Goal: Use online tool/utility: Utilize a website feature to perform a specific function

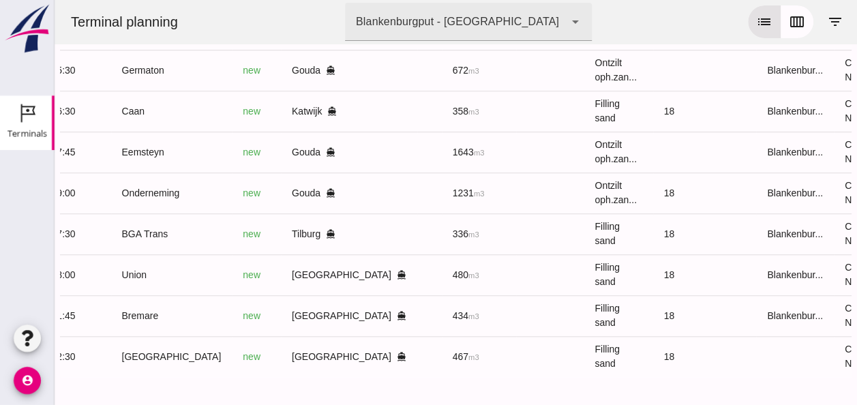
scroll to position [0, 356]
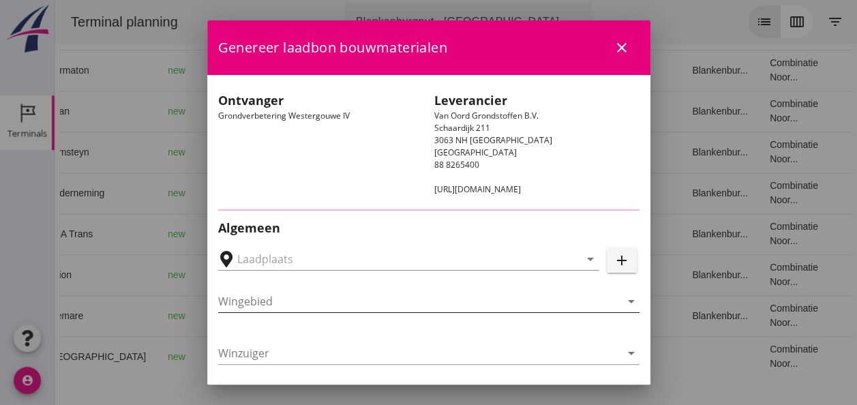
type input "Loswal Fa. J. Bos&Zonen, [GEOGRAPHIC_DATA]"
type input "Onderneming"
type input "[PERSON_NAME]"
type input "1231"
type input "Ontzilt oph.zand [75] (6120)"
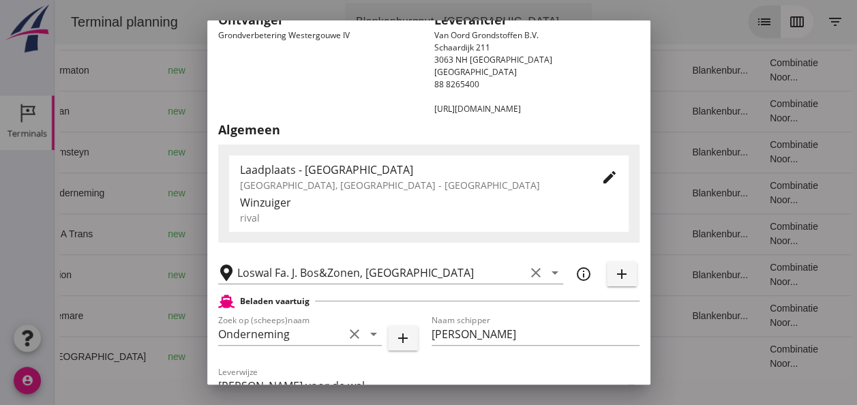
scroll to position [204, 0]
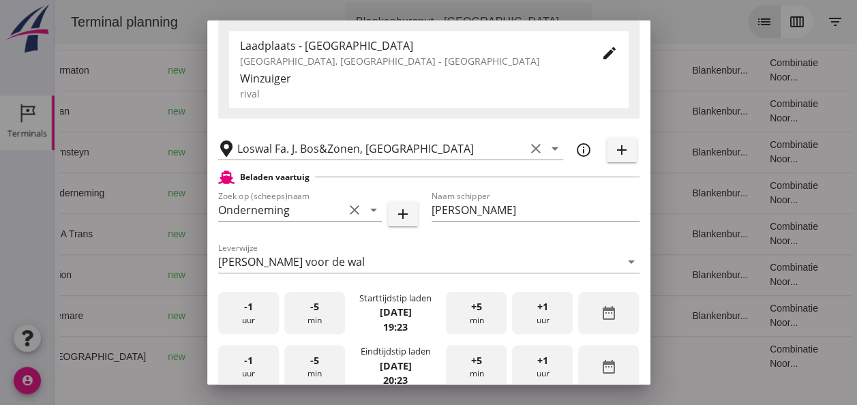
click at [241, 315] on div "-1 uur" at bounding box center [248, 313] width 61 height 43
click at [314, 311] on span "-5" at bounding box center [314, 306] width 9 height 15
click at [254, 371] on div "-1 uur" at bounding box center [248, 366] width 61 height 43
click at [318, 358] on div "-5 min" at bounding box center [314, 366] width 61 height 43
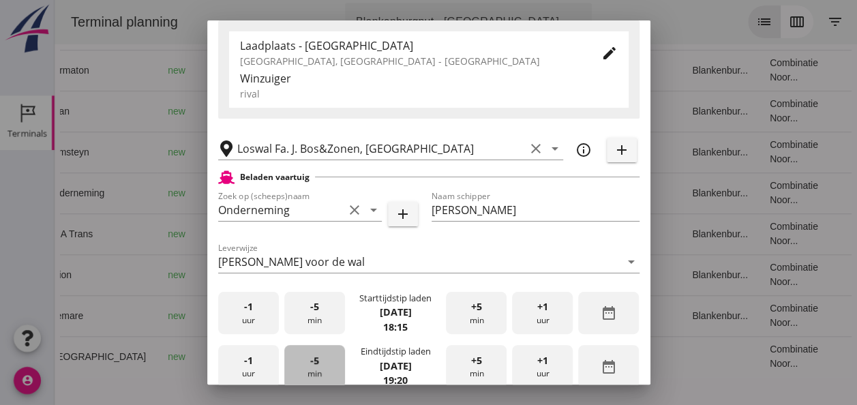
click at [318, 358] on div "-5 min" at bounding box center [314, 366] width 61 height 43
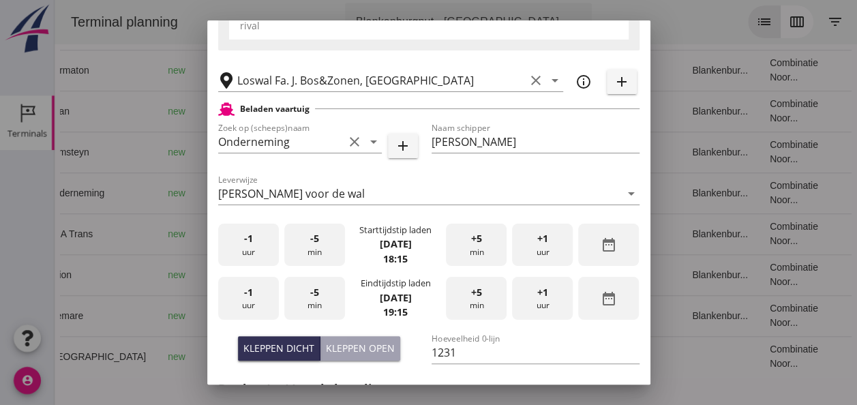
scroll to position [409, 0]
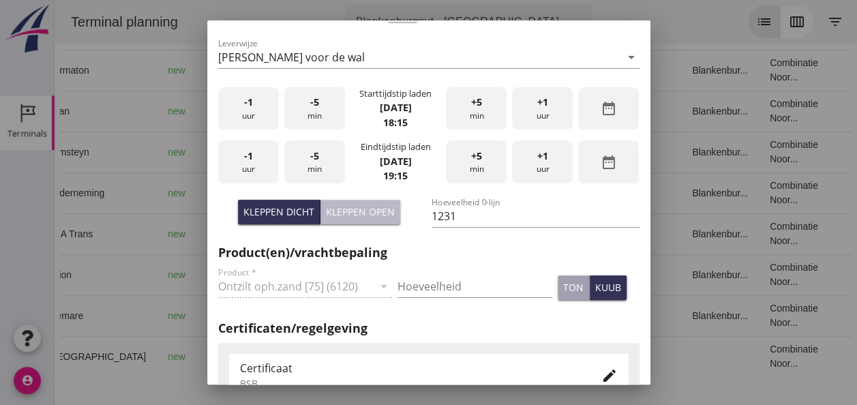
click at [376, 217] on div "Kleppen open" at bounding box center [360, 211] width 69 height 14
type input "1003"
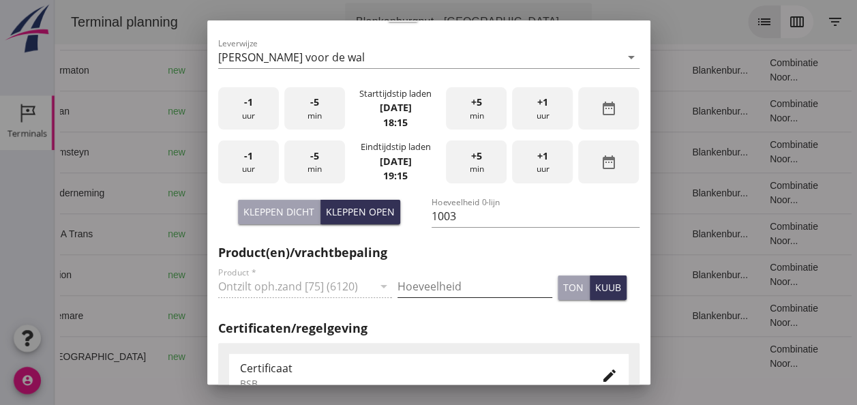
click at [435, 281] on input "Hoeveelheid" at bounding box center [474, 286] width 155 height 22
type input "1003"
click at [595, 287] on div "kuub" at bounding box center [608, 287] width 26 height 14
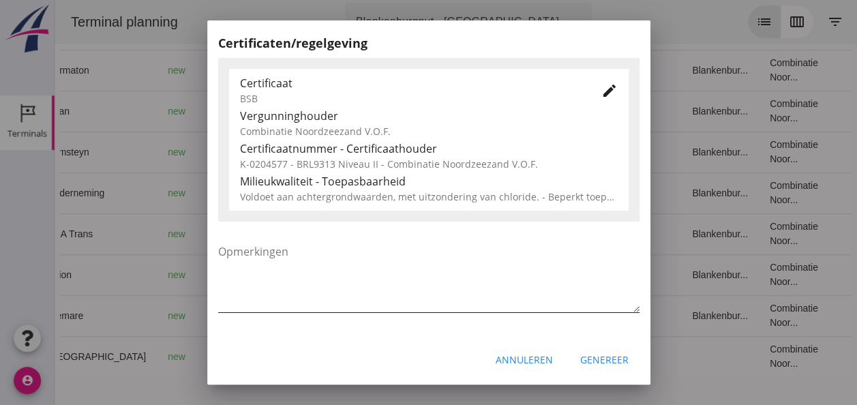
scroll to position [694, 0]
click at [598, 357] on div "Genereer" at bounding box center [604, 359] width 48 height 14
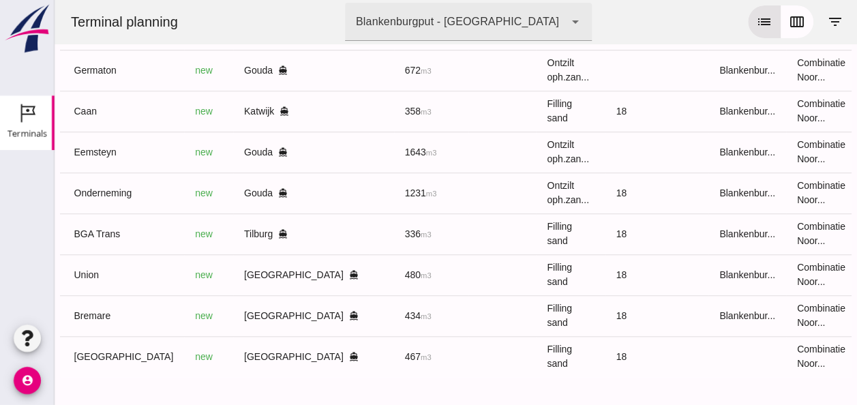
scroll to position [0, 356]
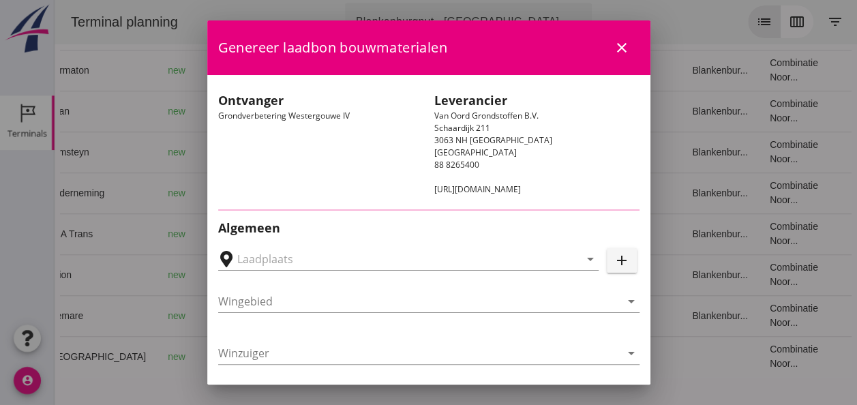
type input "Loswal Fa. J. Bos&Zonen, [GEOGRAPHIC_DATA]"
type input "Eemsteyn"
type input "[PERSON_NAME]"
type input "1643"
type input "Ontzilt oph.zand [75] (6120)"
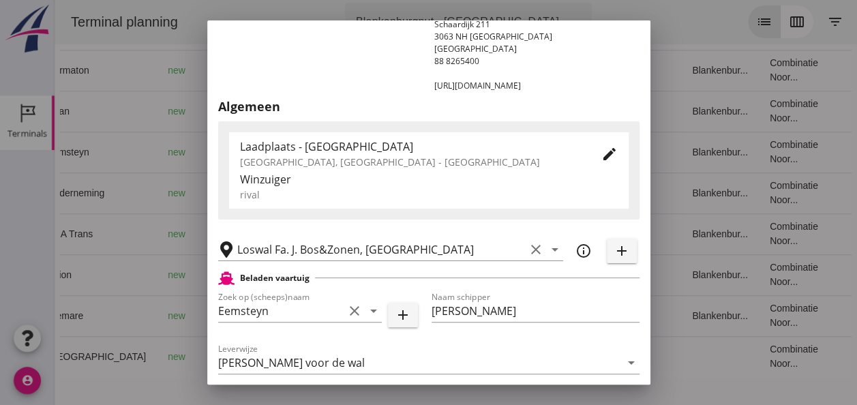
scroll to position [204, 0]
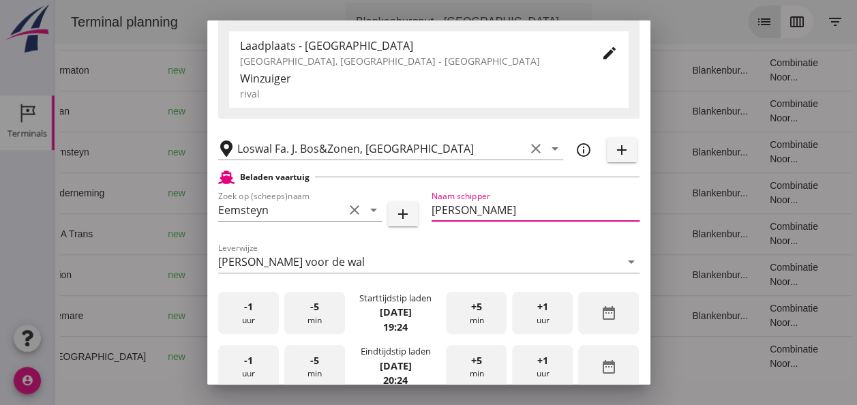
click at [502, 210] on input "[PERSON_NAME]" at bounding box center [535, 210] width 208 height 22
type input "A"
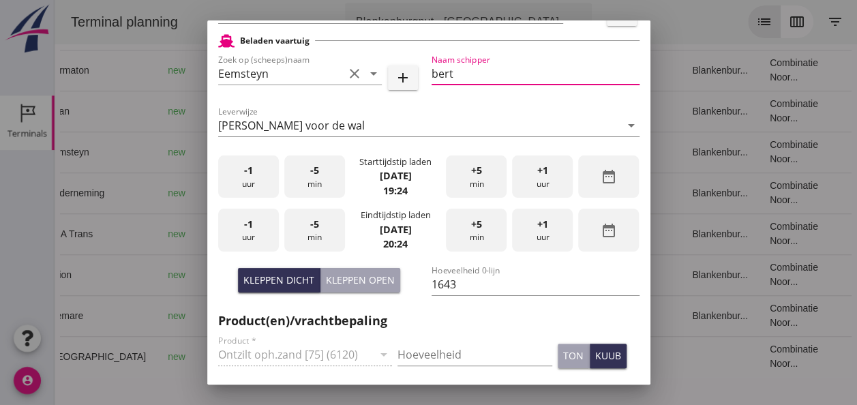
type input "bert"
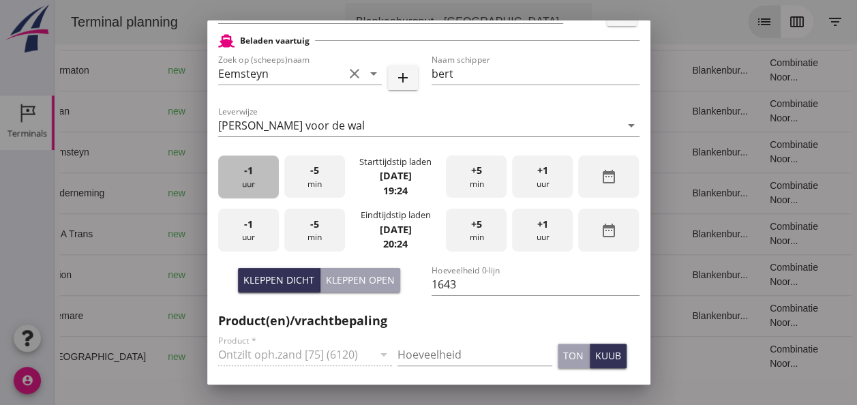
click at [244, 182] on div "-1 uur" at bounding box center [248, 176] width 61 height 43
drag, startPoint x: 244, startPoint y: 182, endPoint x: 251, endPoint y: 183, distance: 6.8
click at [249, 183] on div "-1 uur" at bounding box center [248, 176] width 61 height 43
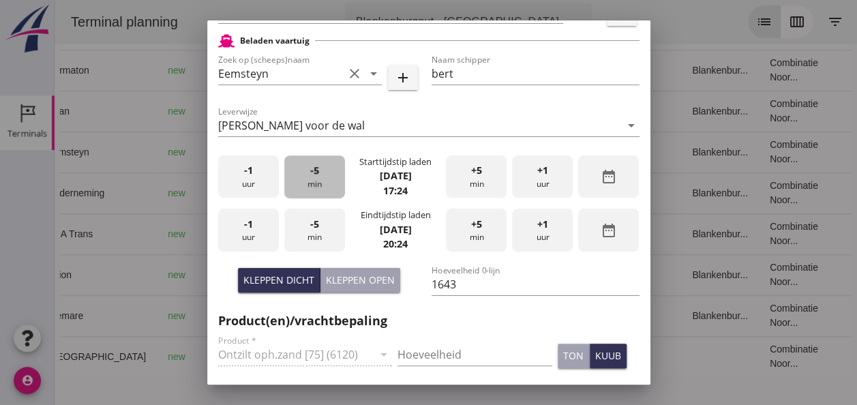
click at [305, 185] on div "-5 min" at bounding box center [314, 176] width 61 height 43
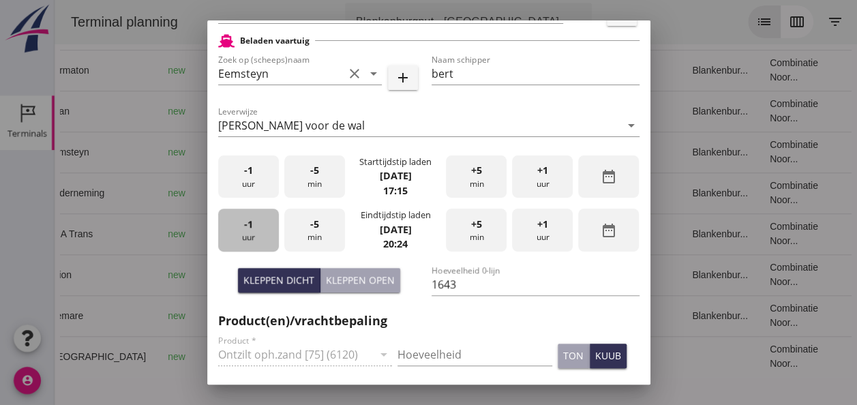
click at [256, 230] on div "-1 uur" at bounding box center [248, 230] width 61 height 43
click at [320, 230] on div "-5 min" at bounding box center [314, 230] width 61 height 43
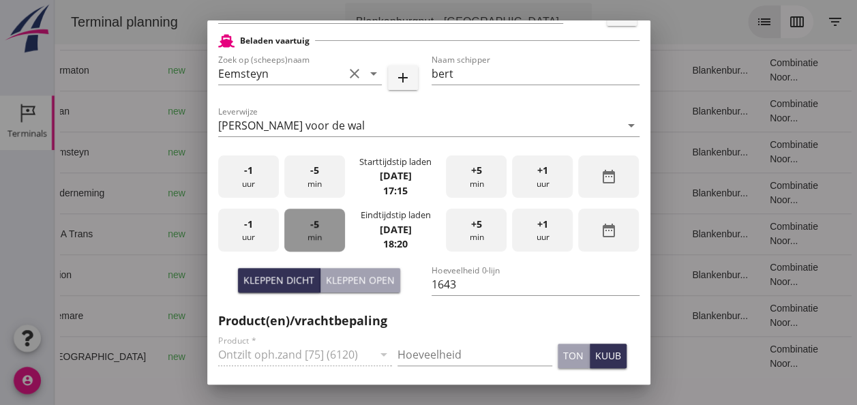
click at [320, 230] on div "-5 min" at bounding box center [314, 230] width 61 height 43
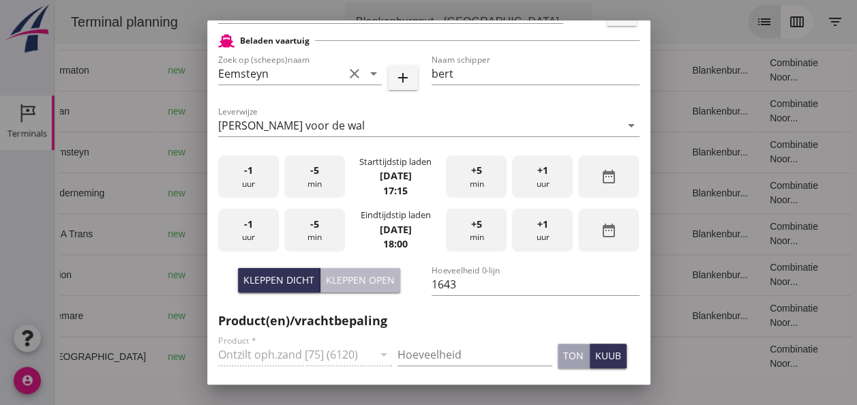
click at [367, 277] on div "Kleppen open" at bounding box center [360, 280] width 69 height 14
type input "1505"
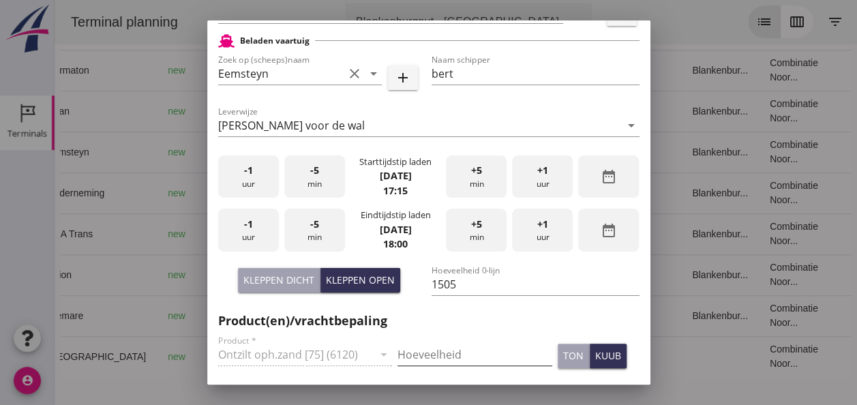
click at [425, 354] on input "Hoeveelheid" at bounding box center [474, 354] width 155 height 22
type input "1500"
click at [591, 348] on button "kuub" at bounding box center [607, 355] width 37 height 25
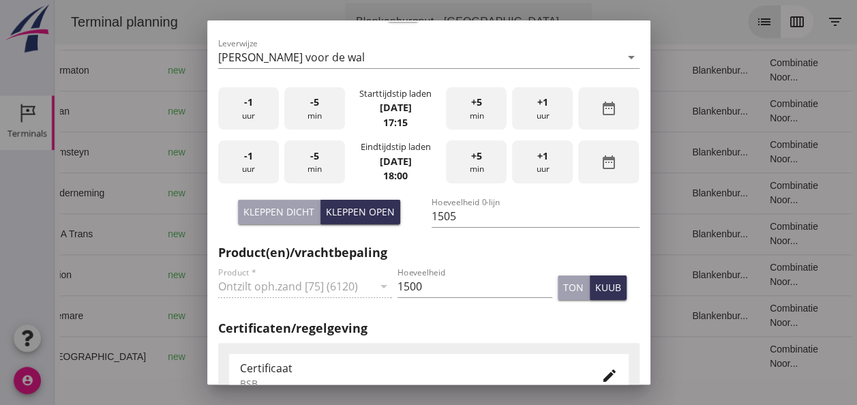
scroll to position [204, 0]
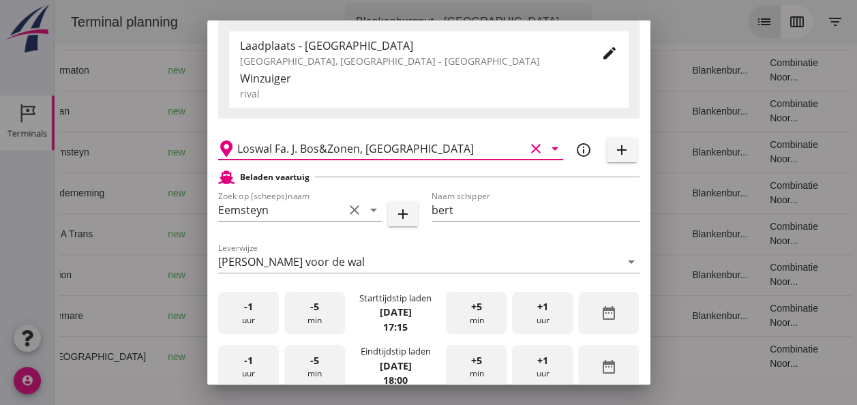
click at [410, 147] on input "Loswal Fa. J. Bos&Zonen, [GEOGRAPHIC_DATA]" at bounding box center [381, 149] width 288 height 22
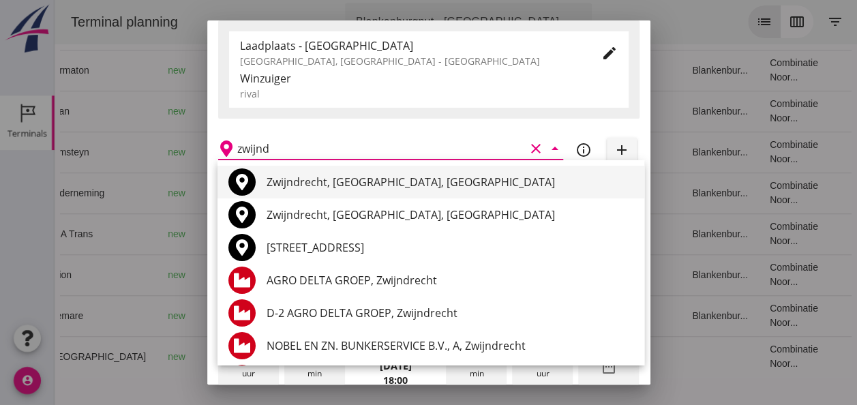
click at [430, 177] on div "Zwijndrecht, [GEOGRAPHIC_DATA], [GEOGRAPHIC_DATA]" at bounding box center [449, 182] width 367 height 16
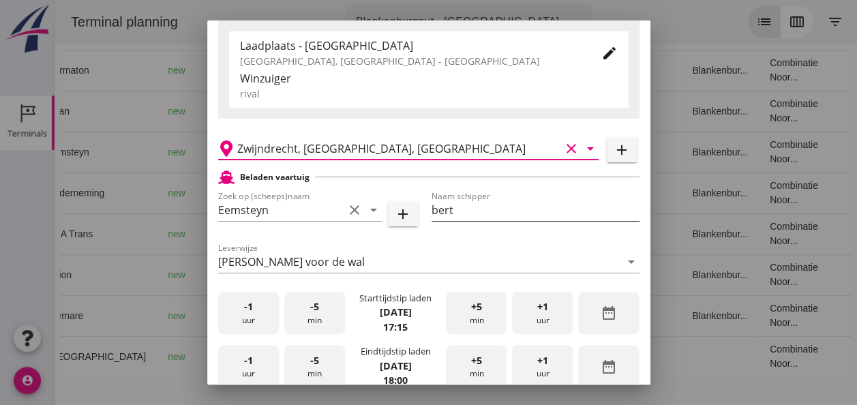
type input "Zwijndrecht, [GEOGRAPHIC_DATA], [GEOGRAPHIC_DATA]"
click at [461, 211] on input "bert" at bounding box center [535, 210] width 208 height 22
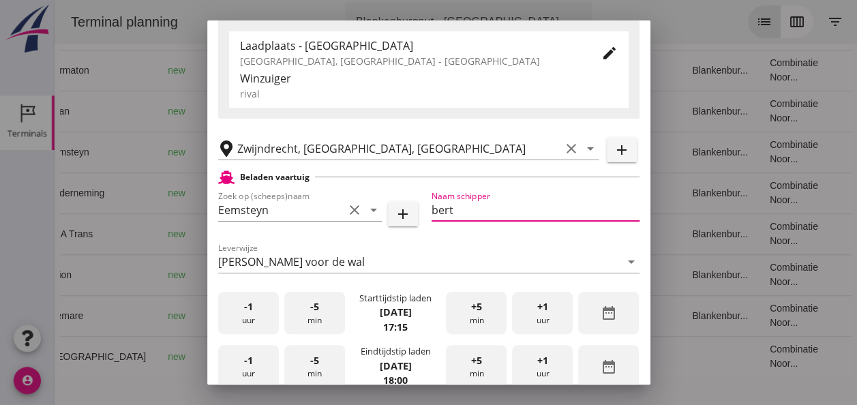
type input "[PERSON_NAME] en ernie"
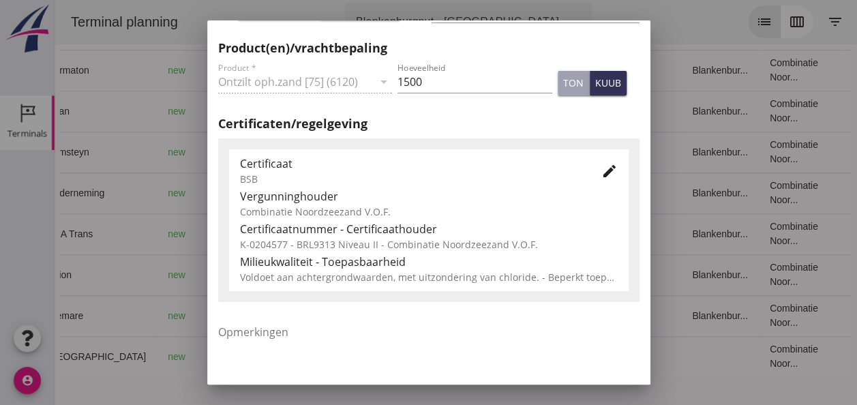
scroll to position [694, 0]
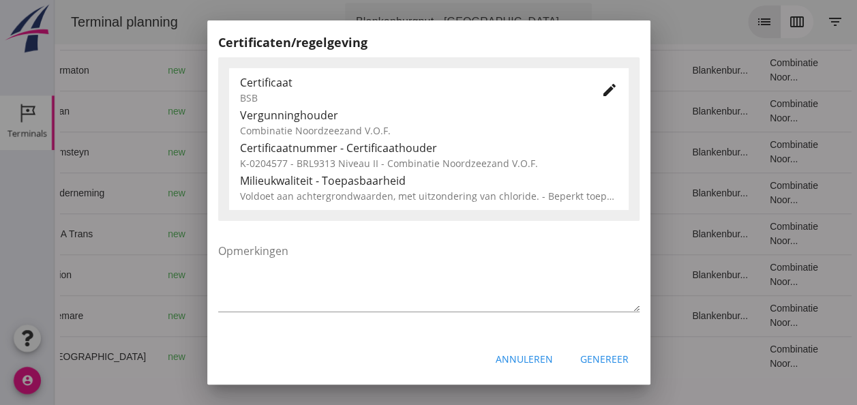
click at [591, 364] on div "Genereer" at bounding box center [604, 359] width 48 height 14
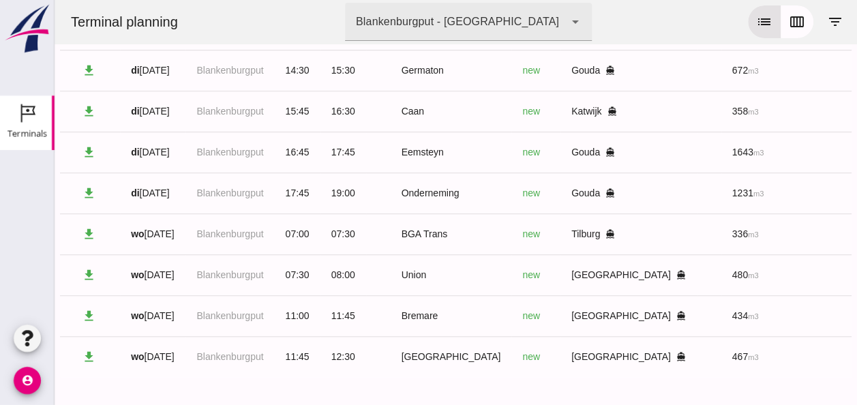
scroll to position [0, 0]
